Goal: Find specific page/section: Find specific page/section

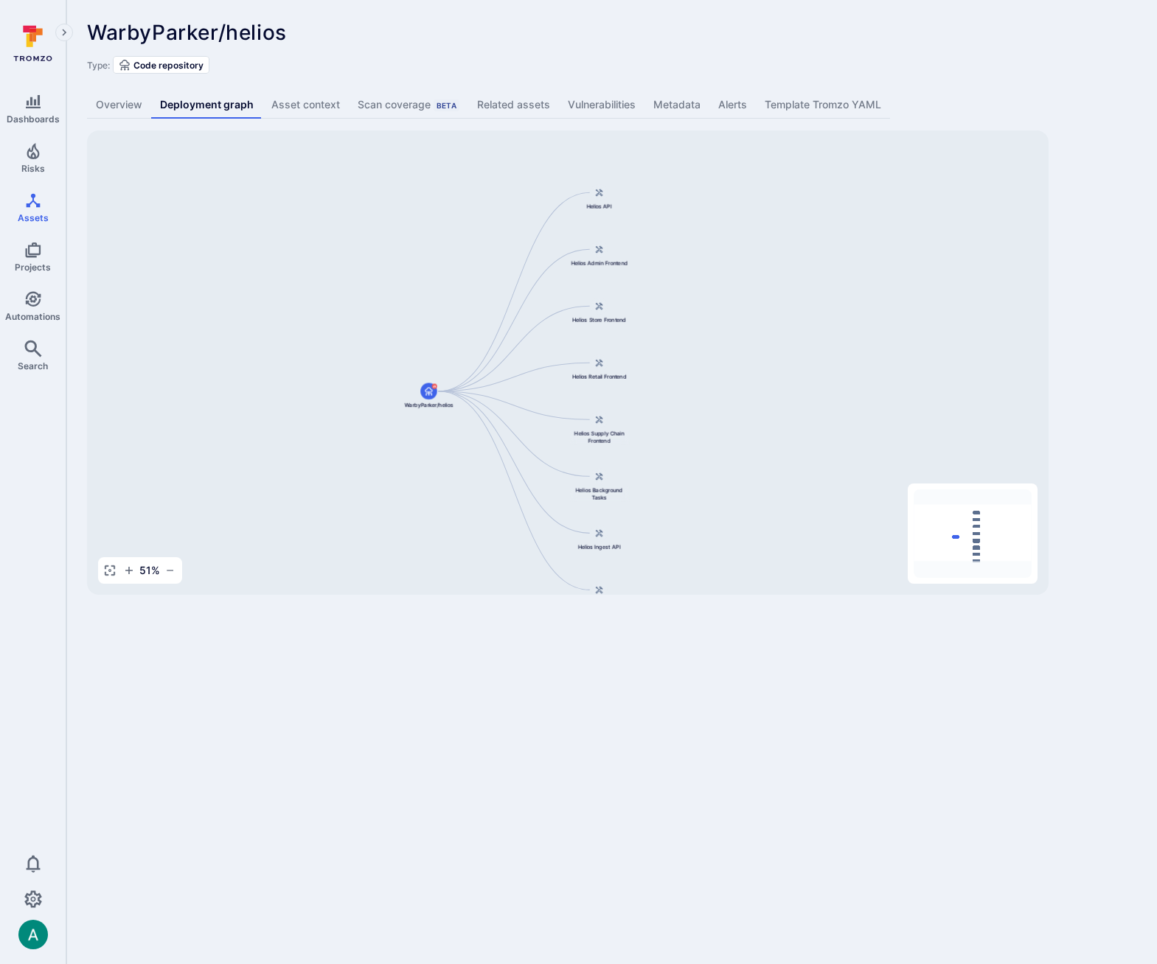
drag, startPoint x: 815, startPoint y: 334, endPoint x: 761, endPoint y: 367, distance: 63.2
click at [761, 367] on div "Helios API WarbyParker/helios Helios Admin Frontend Helios Store Frontend Helio…" at bounding box center [567, 362] width 961 height 464
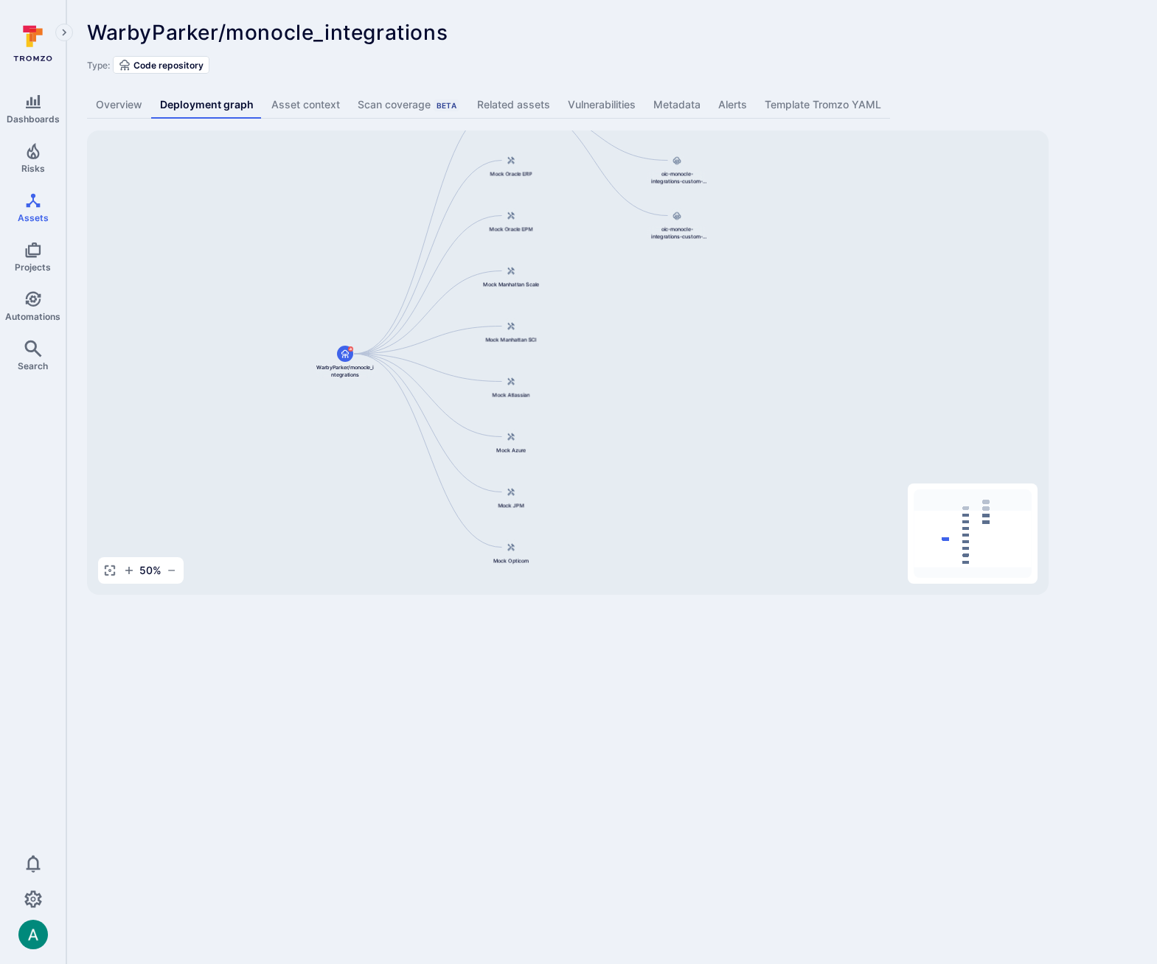
drag, startPoint x: 703, startPoint y: 369, endPoint x: 646, endPoint y: 307, distance: 84.0
click at [646, 307] on div "Monocle Integrations WarbyParker/monocle_integrations Mock Oracle ERP Mock Orac…" at bounding box center [567, 362] width 961 height 464
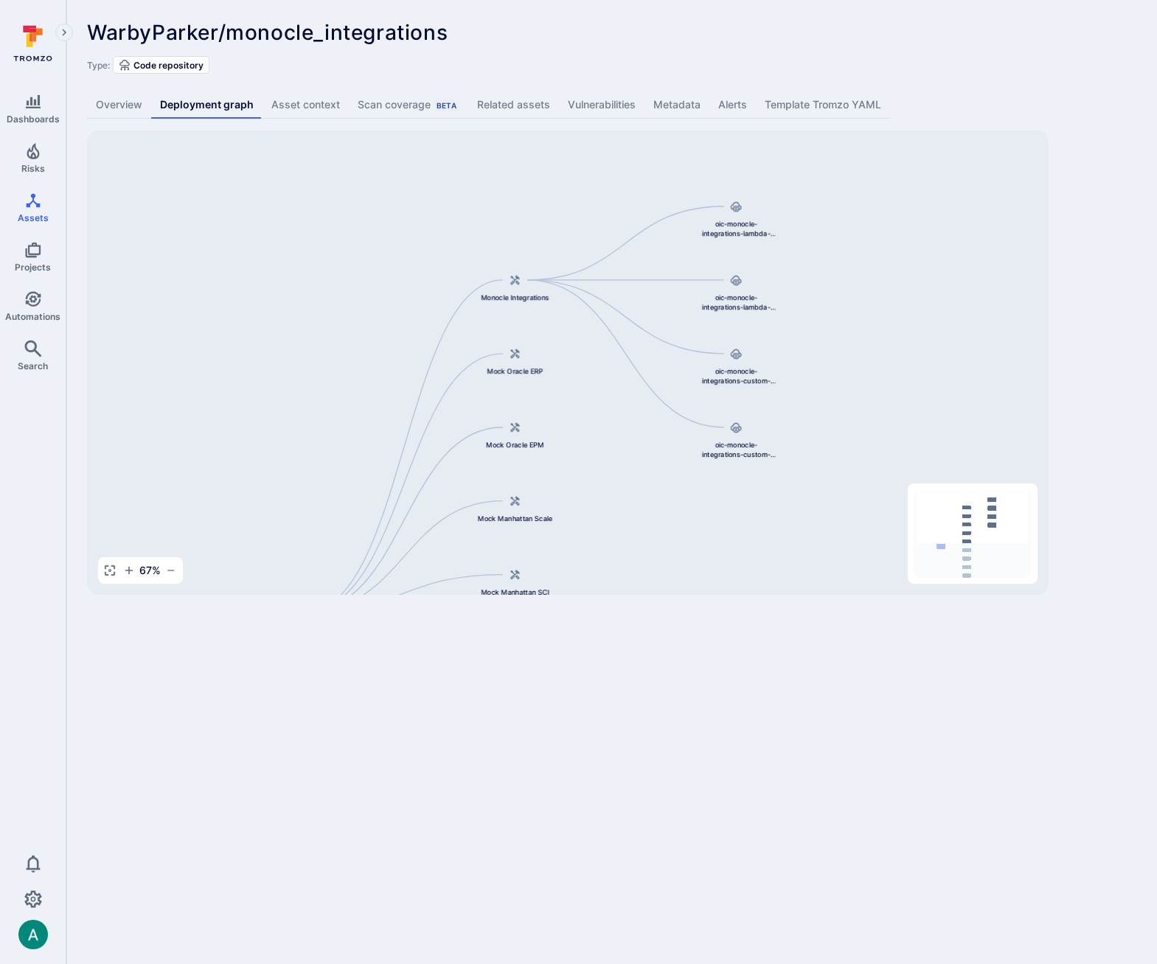
drag, startPoint x: 612, startPoint y: 297, endPoint x: 621, endPoint y: 538, distance: 241.2
click at [621, 538] on div "Monocle Integrations WarbyParker/monocle_integrations Mock Oracle ERP Mock Orac…" at bounding box center [567, 362] width 961 height 464
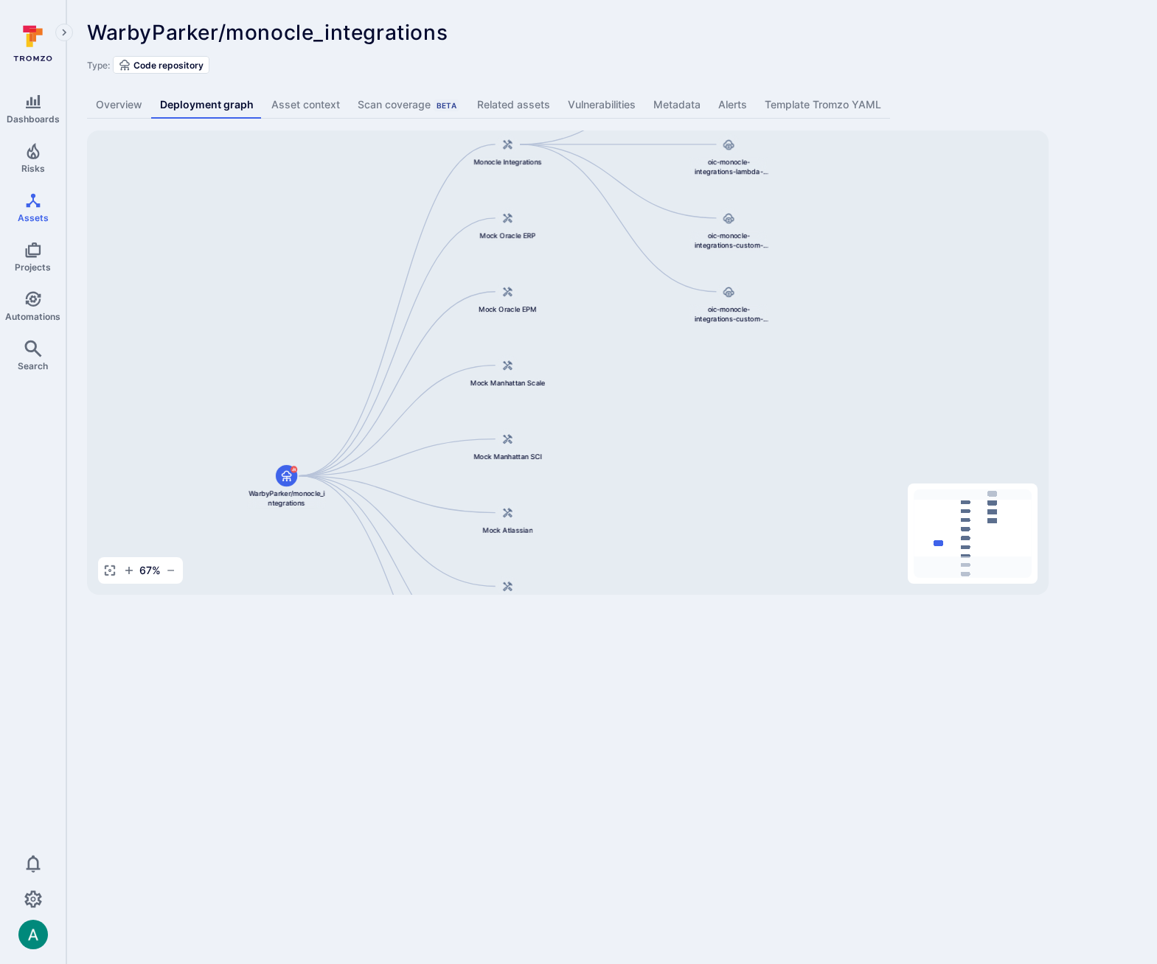
drag, startPoint x: 644, startPoint y: 547, endPoint x: 638, endPoint y: 410, distance: 137.2
click at [638, 410] on div "Monocle Integrations WarbyParker/monocle_integrations Mock Oracle ERP Mock Orac…" at bounding box center [567, 362] width 961 height 464
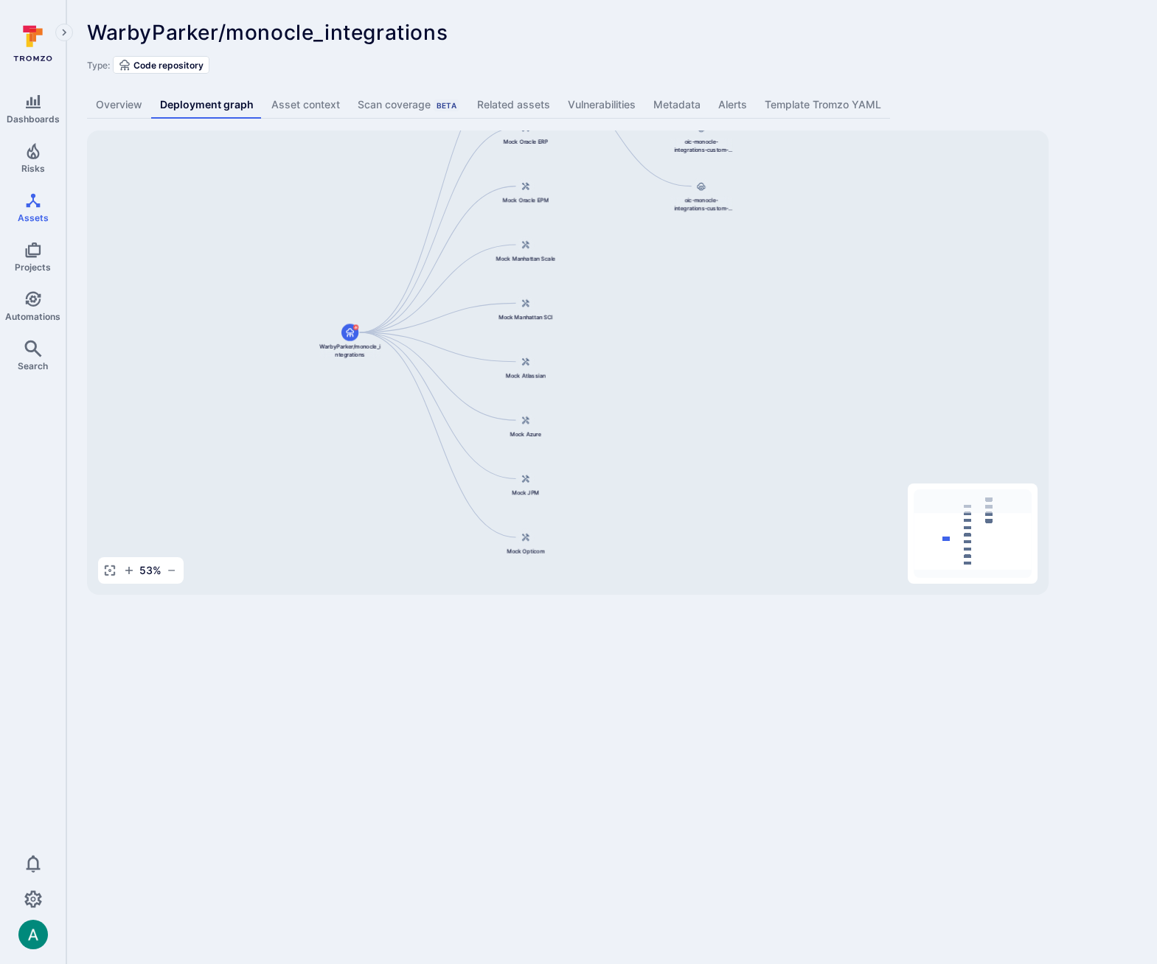
drag, startPoint x: 601, startPoint y: 527, endPoint x: 598, endPoint y: 371, distance: 156.3
click at [598, 371] on div "Monocle Integrations WarbyParker/monocle_integrations Mock Oracle ERP Mock Orac…" at bounding box center [567, 362] width 961 height 464
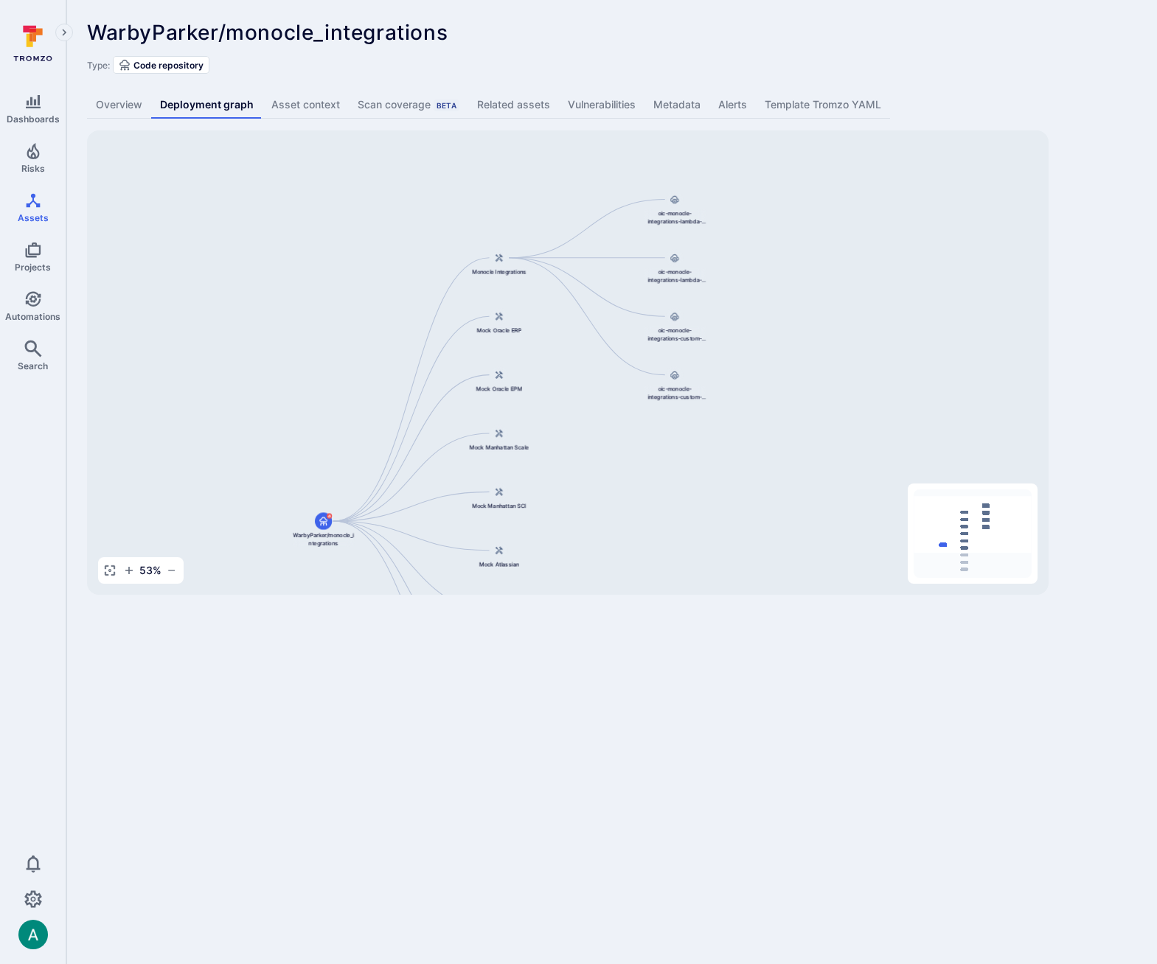
drag, startPoint x: 635, startPoint y: 327, endPoint x: 608, endPoint y: 519, distance: 193.5
click at [608, 519] on div "Monocle Integrations WarbyParker/monocle_integrations Mock Oracle ERP Mock Orac…" at bounding box center [567, 362] width 961 height 464
click at [109, 65] on link "Vulnerabilities" at bounding box center [169, 68] width 182 height 31
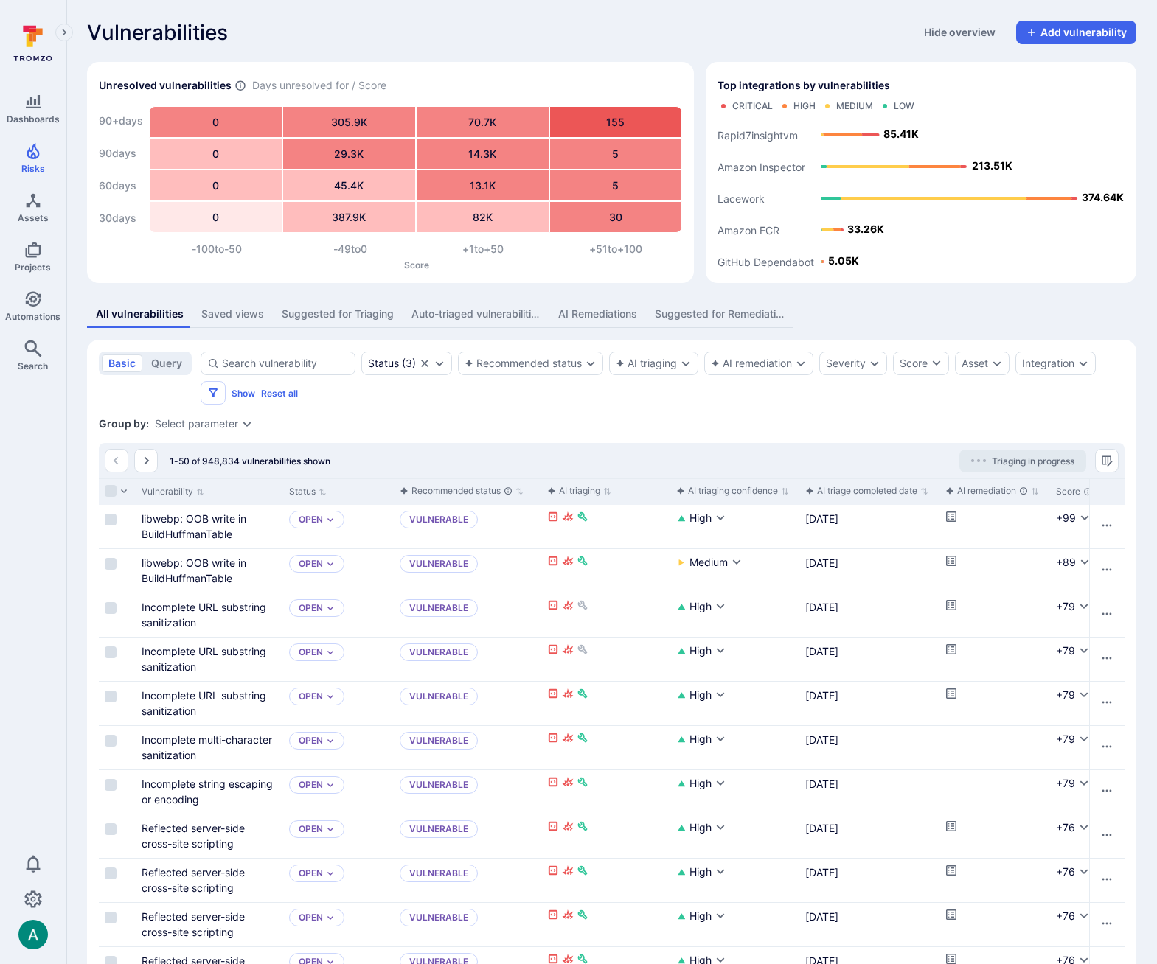
scroll to position [4, 0]
